Goal: Communication & Community: Connect with others

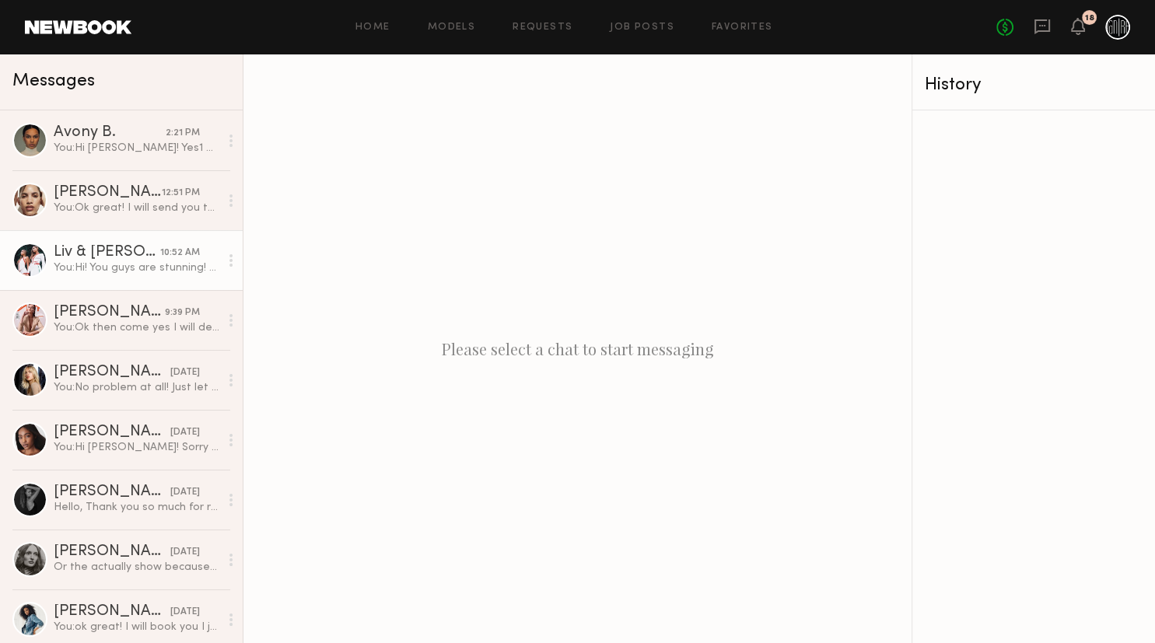
click at [170, 268] on div "You: Hi! You guys are stunning! Are you available for a show [DATE] at 4pm?" at bounding box center [137, 268] width 166 height 15
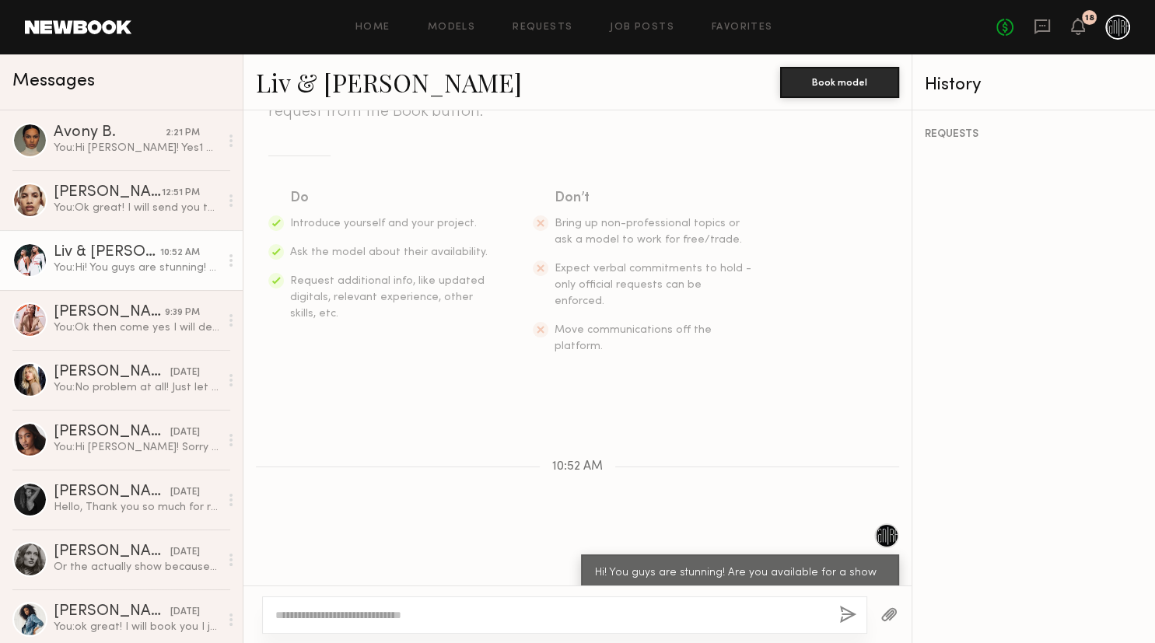
scroll to position [192, 0]
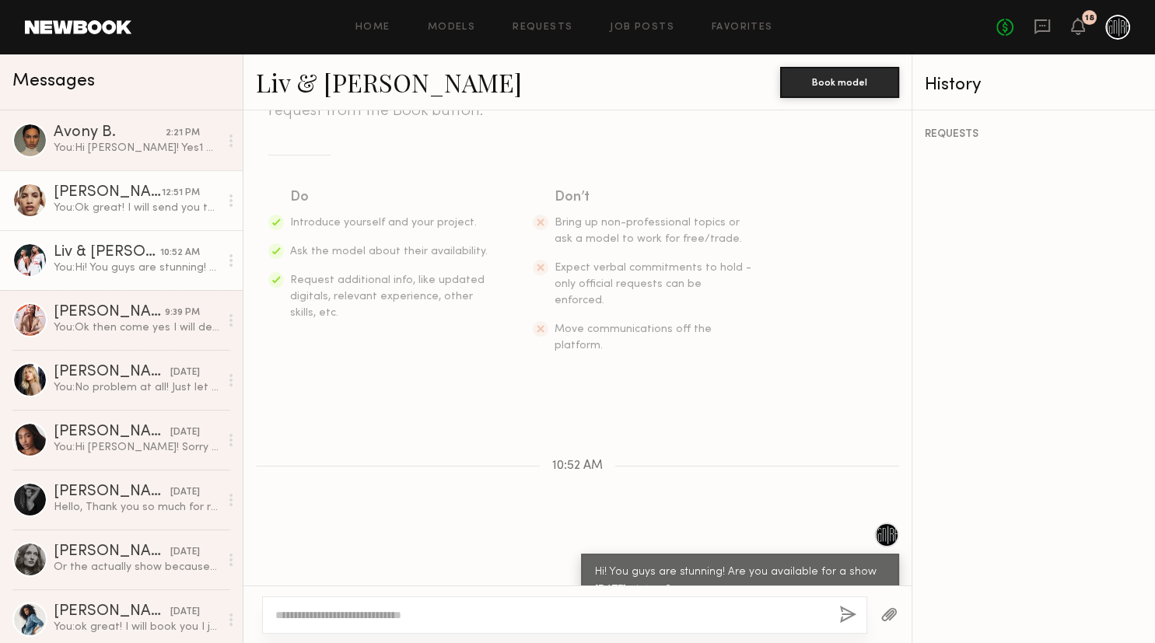
click at [143, 205] on div "You: Ok great! I will send you the casting request with the address on there." at bounding box center [137, 208] width 166 height 15
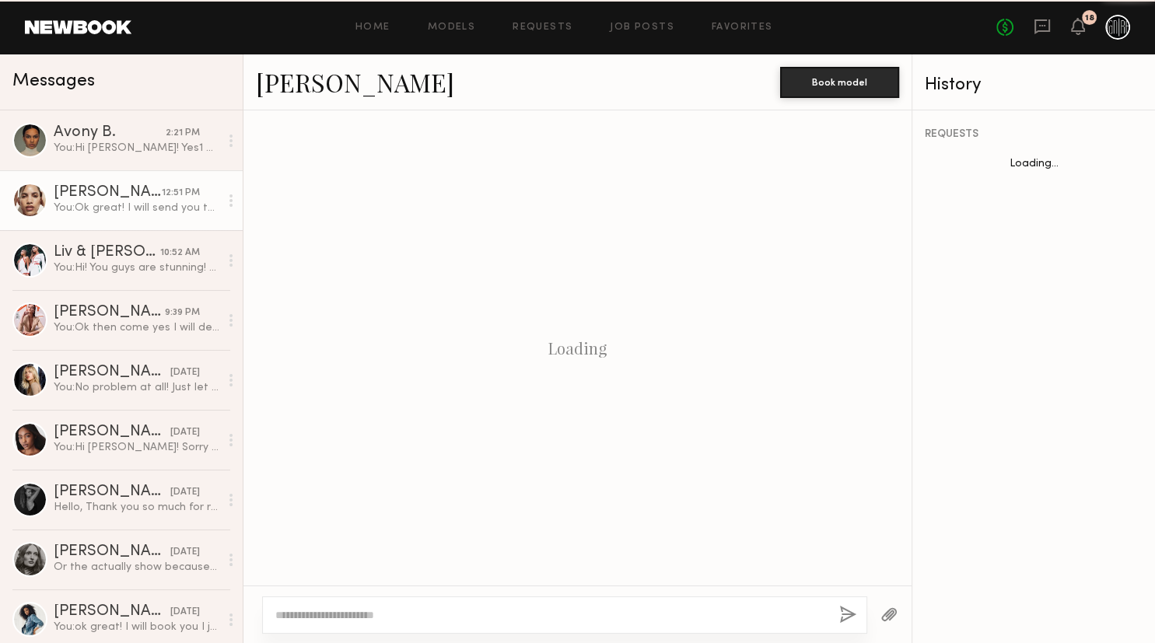
scroll to position [728, 0]
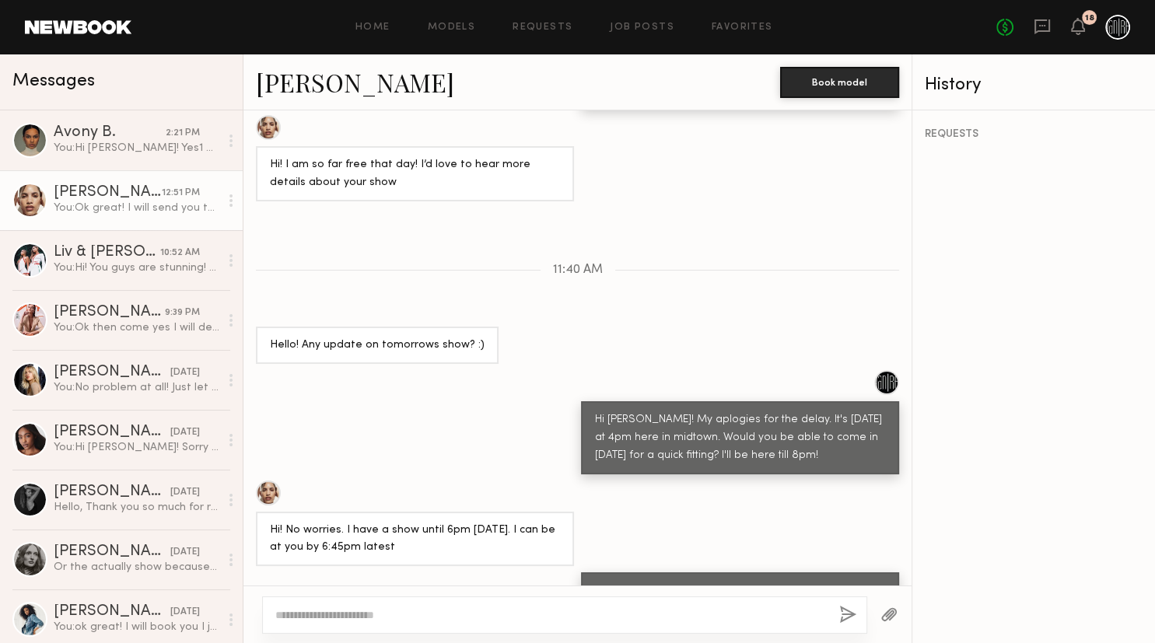
click at [291, 79] on link "[PERSON_NAME]" at bounding box center [355, 81] width 198 height 33
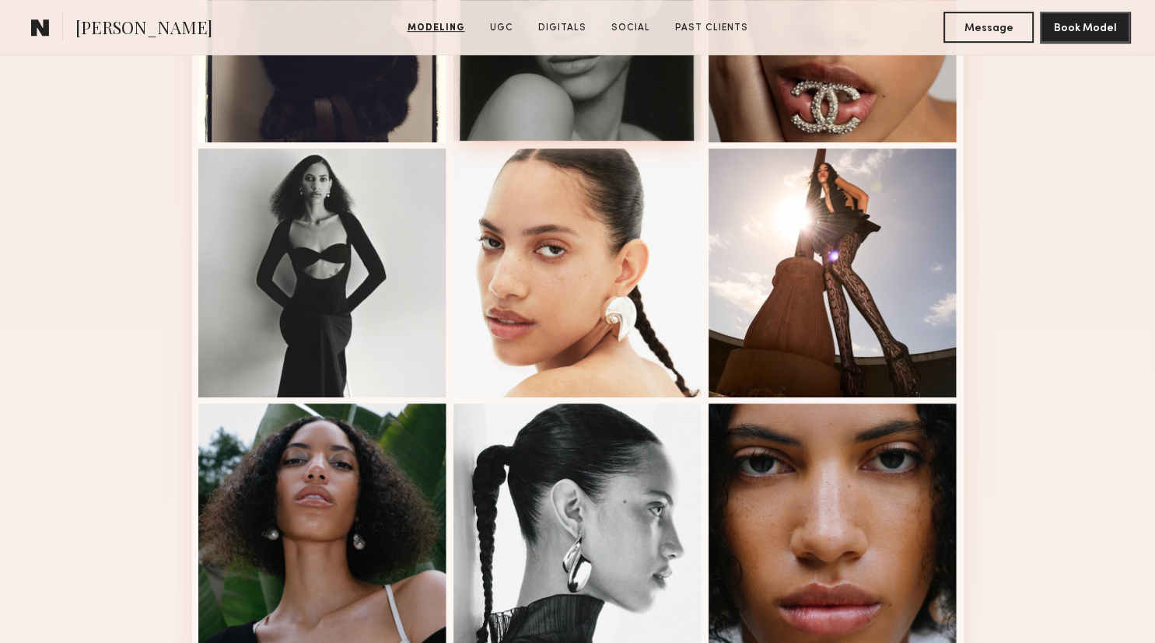
scroll to position [1150, 0]
